Goal: Transaction & Acquisition: Subscribe to service/newsletter

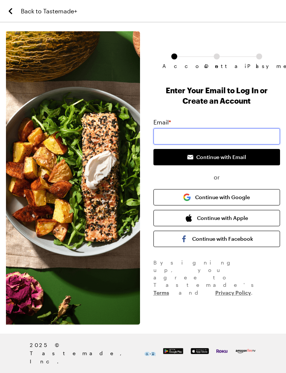
click at [167, 135] on input "email" at bounding box center [216, 136] width 126 height 16
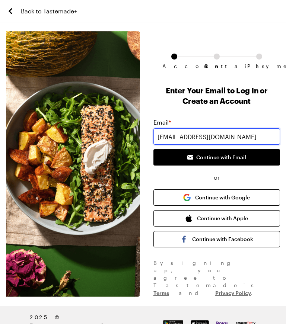
type input "[EMAIL_ADDRESS][DOMAIN_NAME]"
click at [239, 158] on span "Continue with Email" at bounding box center [221, 157] width 50 height 7
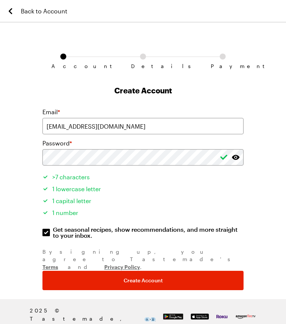
click at [235, 166] on ul ">7 characters 1 lowercase letter 1 capital letter 1 number" at bounding box center [142, 193] width 201 height 57
click at [138, 277] on span "Create Account" at bounding box center [142, 280] width 39 height 7
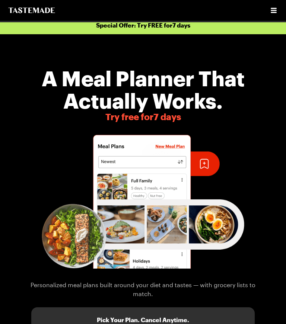
scroll to position [6, 0]
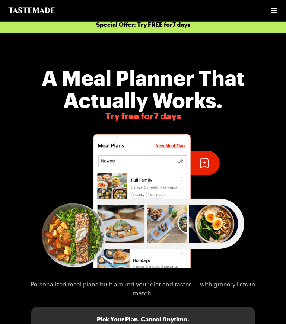
click at [3, 150] on div "A Meal Planner That Actually Works. Try free for 7 days Personalized meal plans…" at bounding box center [143, 266] width 286 height 447
